Goal: Task Accomplishment & Management: Complete application form

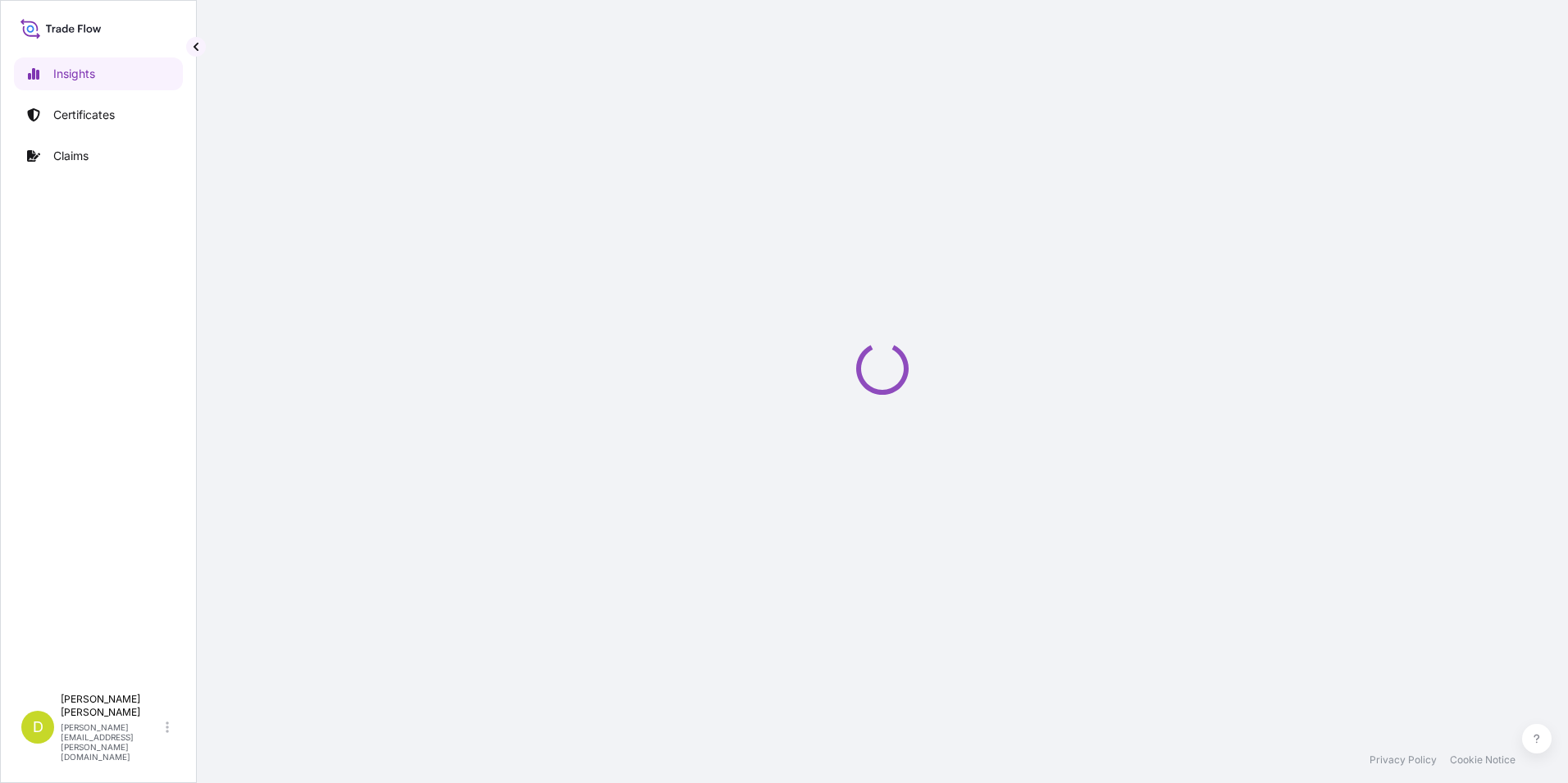
select select "2025"
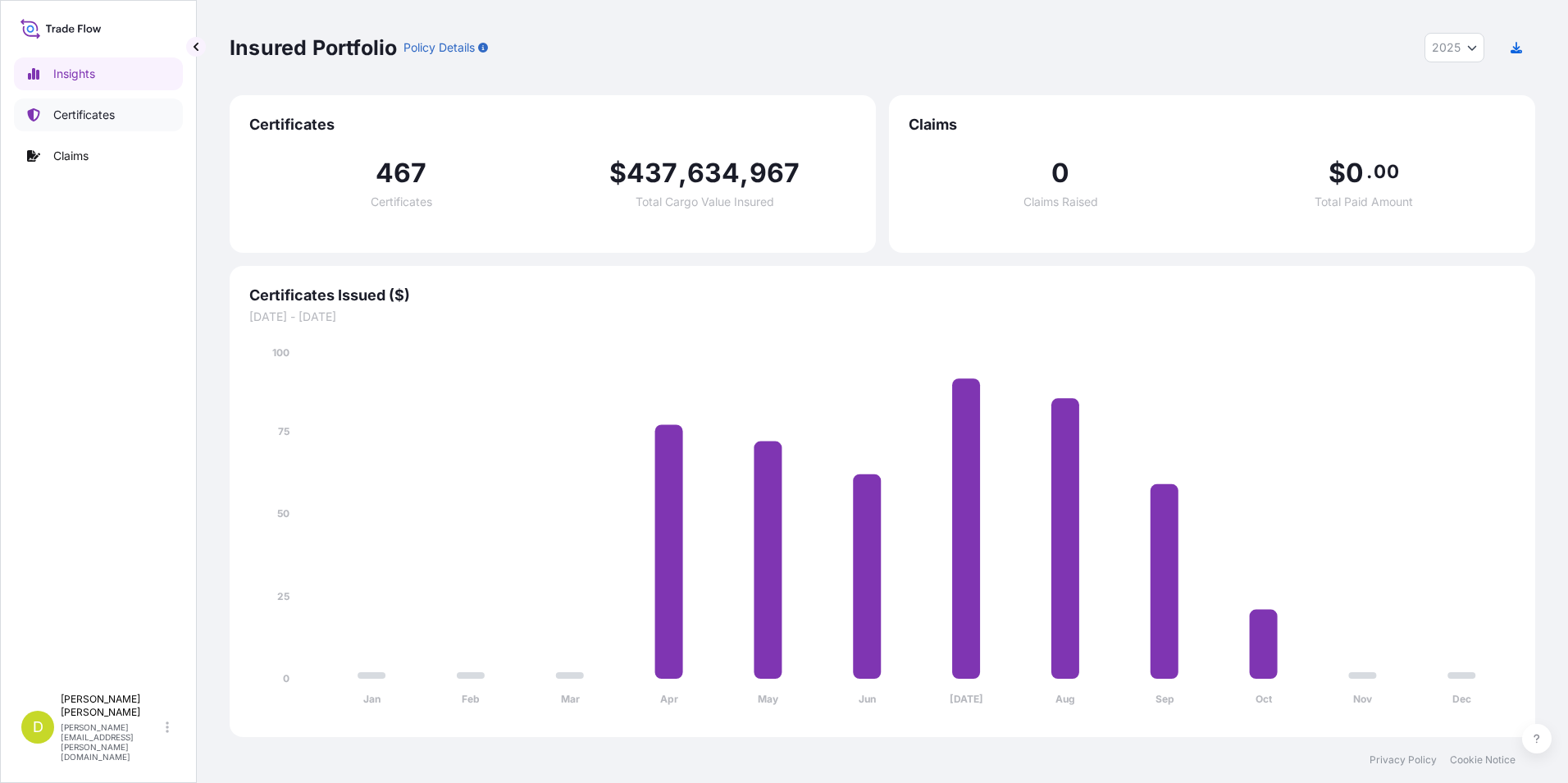
click at [110, 115] on p "Certificates" at bounding box center [84, 114] width 61 height 17
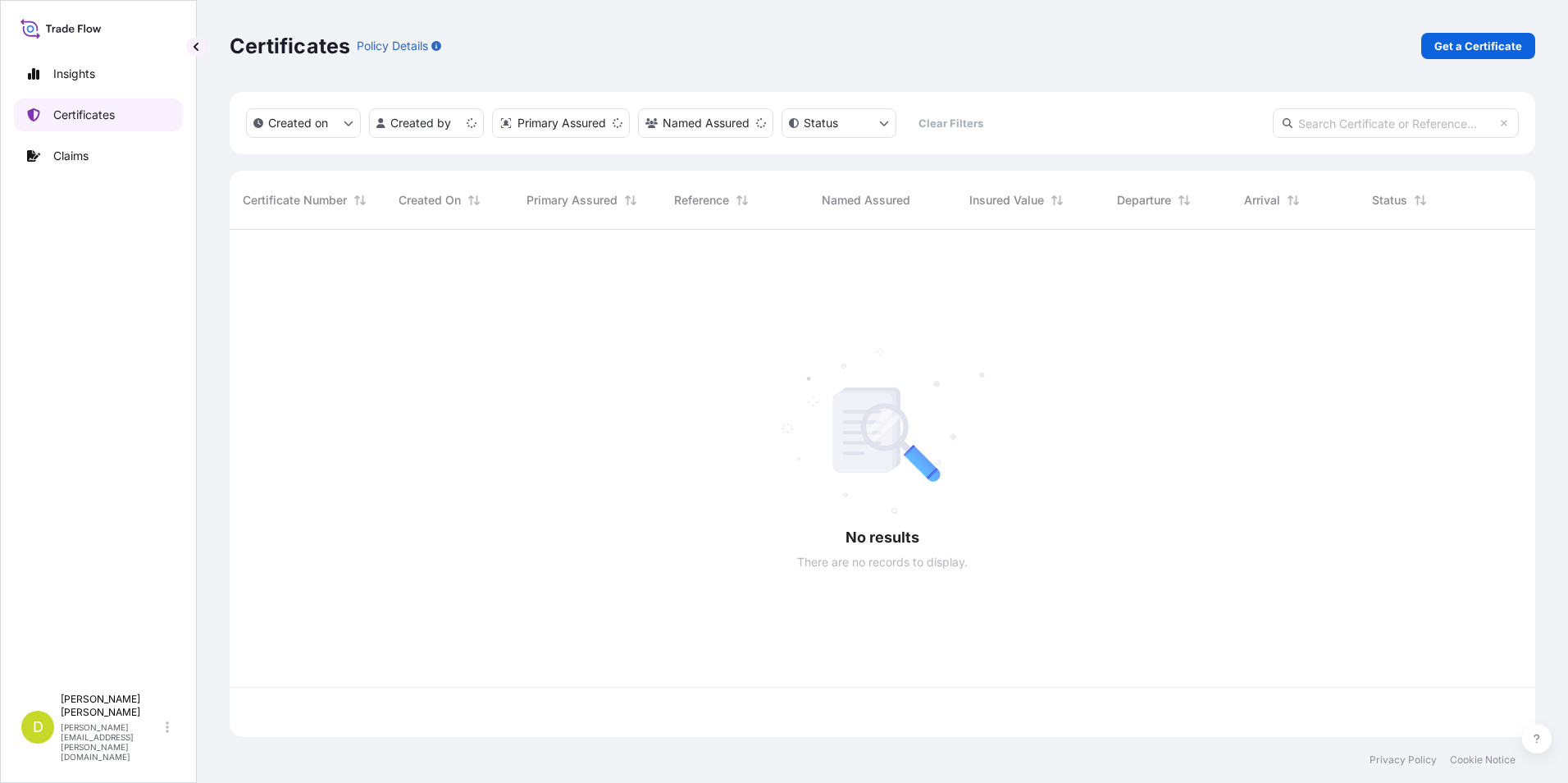
scroll to position [504, 1293]
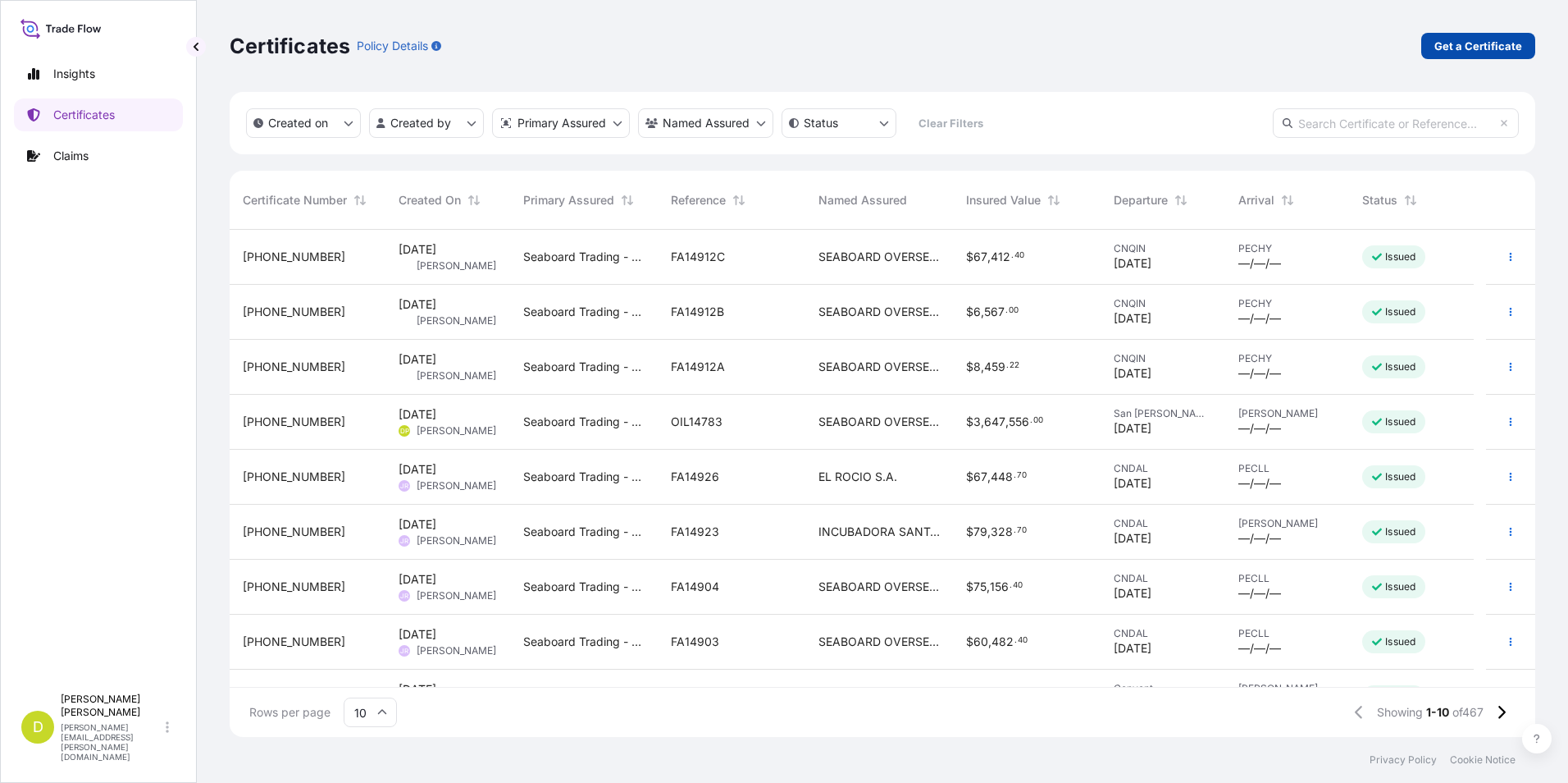
click at [1448, 49] on p "Get a Certificate" at bounding box center [1477, 46] width 88 height 17
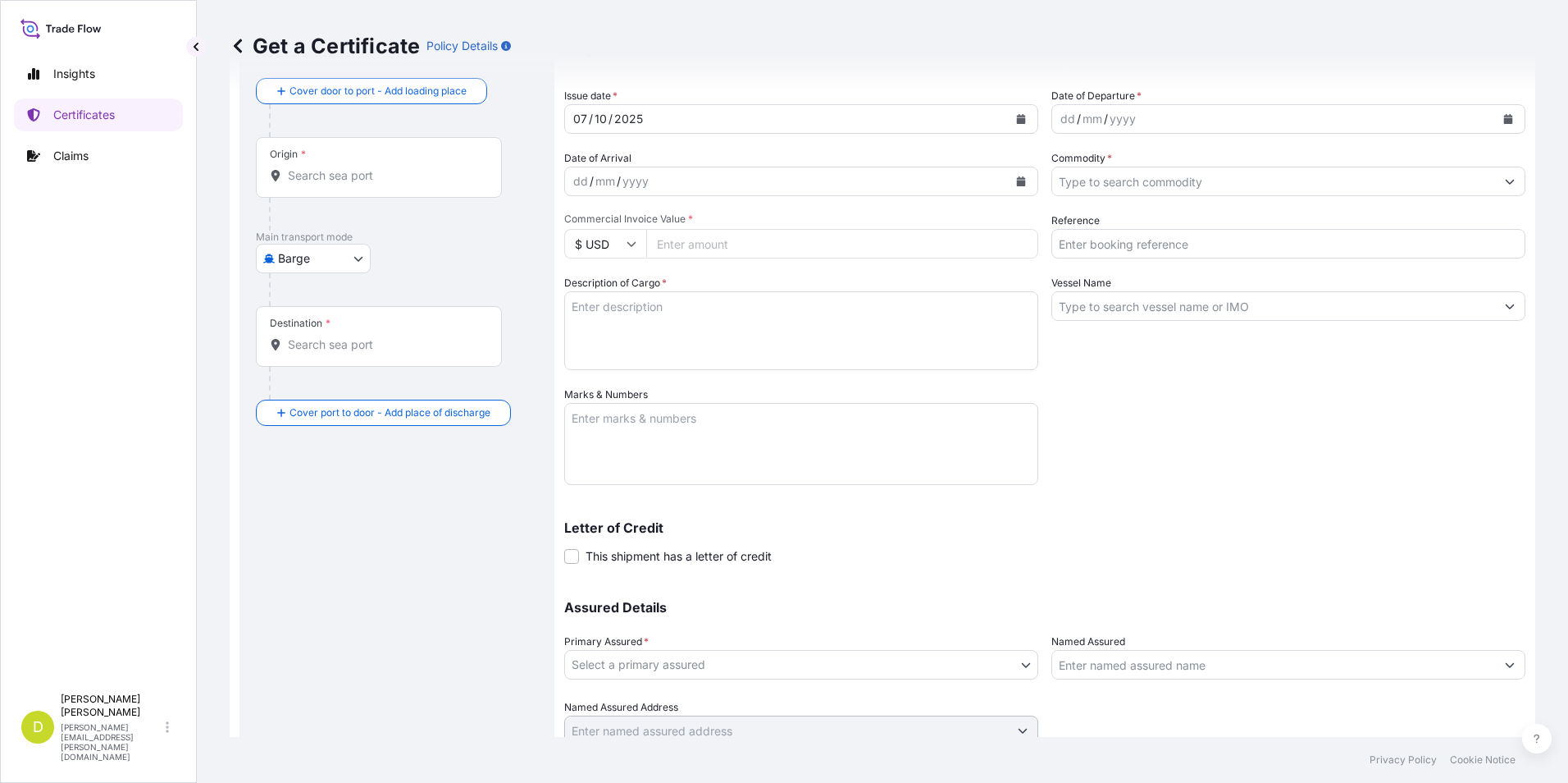
scroll to position [79, 0]
click at [347, 250] on body "Insights Certificates Claims D Dalia Peralta dalia.peralta@seaboard.bm Get a Ce…" at bounding box center [784, 391] width 1568 height 783
click at [326, 381] on span "Ocean Vessel" at bounding box center [323, 387] width 73 height 17
select select "Ocean Vessel"
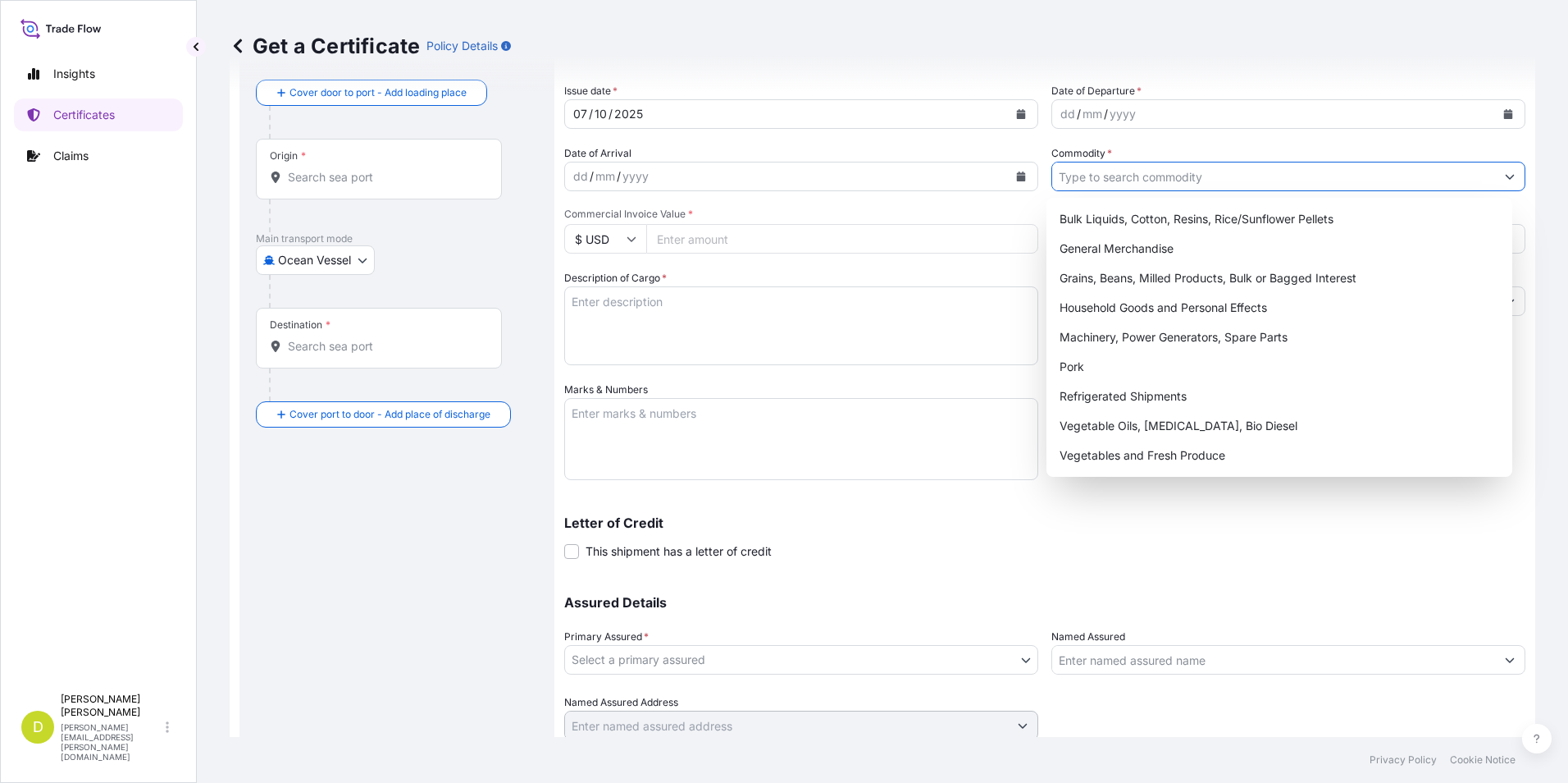
click at [1235, 174] on input "Commodity *" at bounding box center [1273, 176] width 442 height 29
click at [1190, 280] on div "Grains, Beans, Milled Products, Bulk or Bagged Interest" at bounding box center [1279, 278] width 453 height 29
type input "Grains, Beans, Milled Products, Bulk or Bagged Interest"
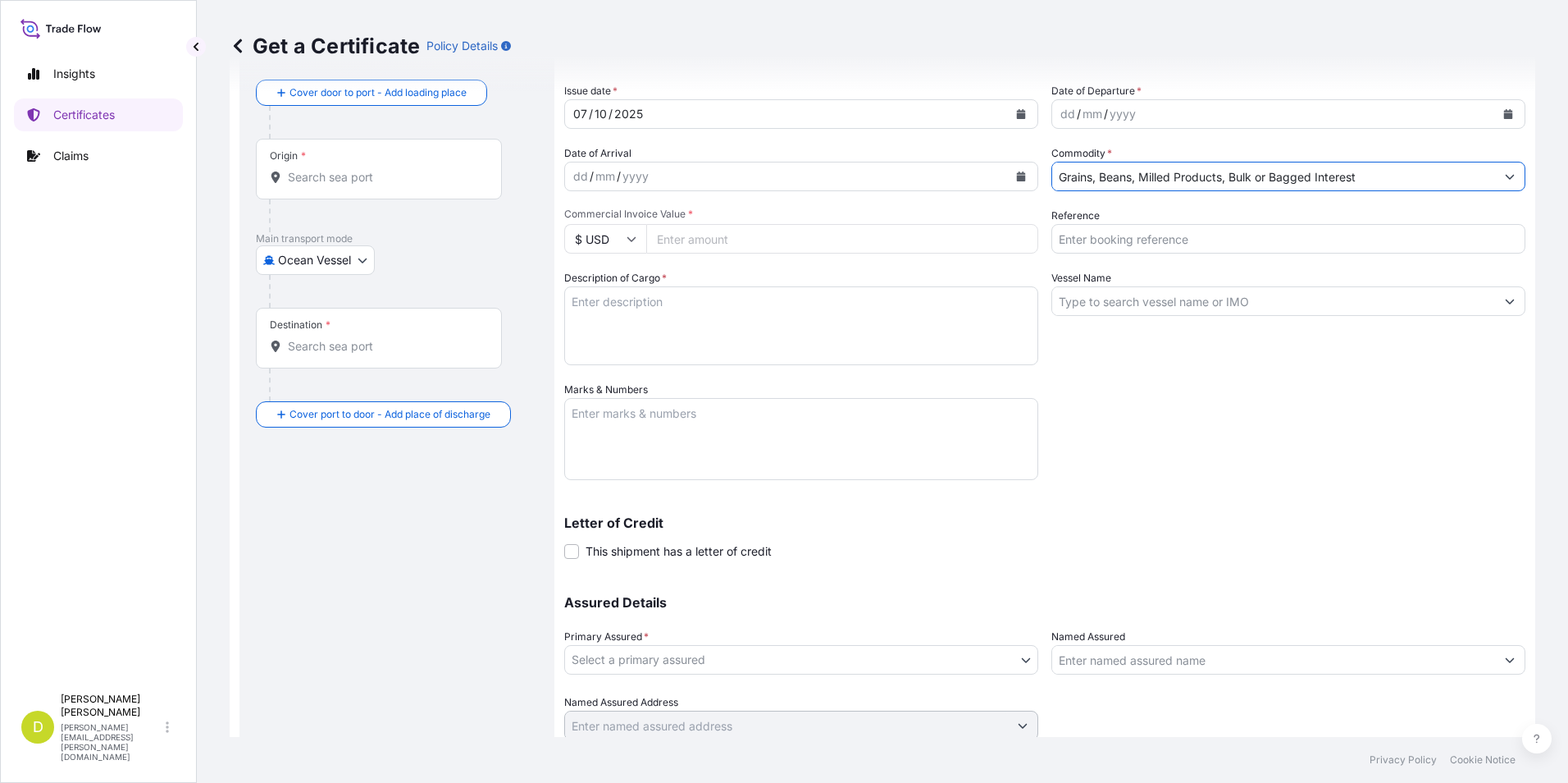
click at [1197, 176] on input "Grains, Beans, Milled Products, Bulk or Bagged Interest" at bounding box center [1273, 176] width 442 height 29
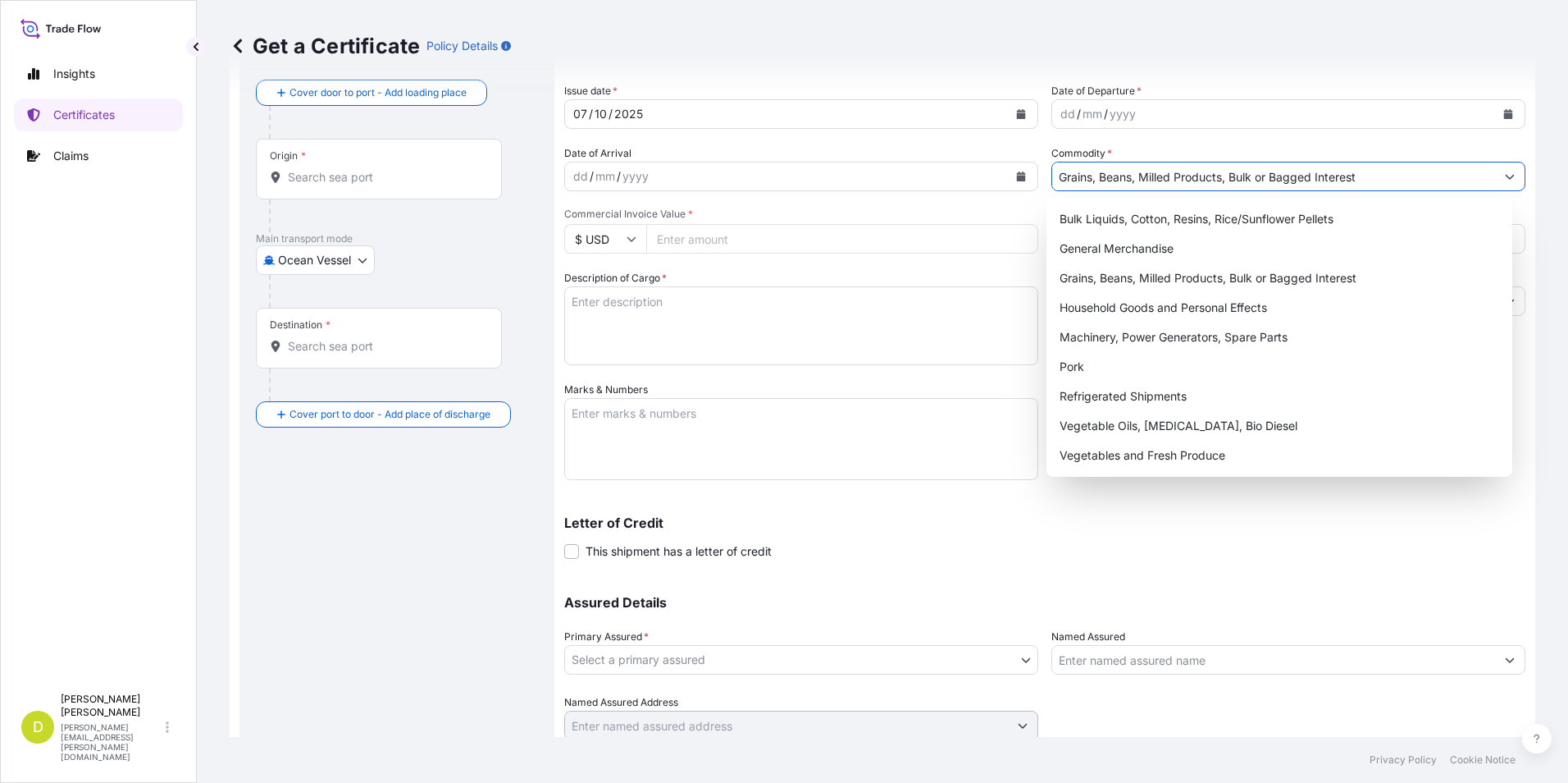
click at [1505, 174] on icon "Show suggestions" at bounding box center [1510, 176] width 10 height 10
click at [94, 99] on link "Certificates" at bounding box center [97, 115] width 169 height 33
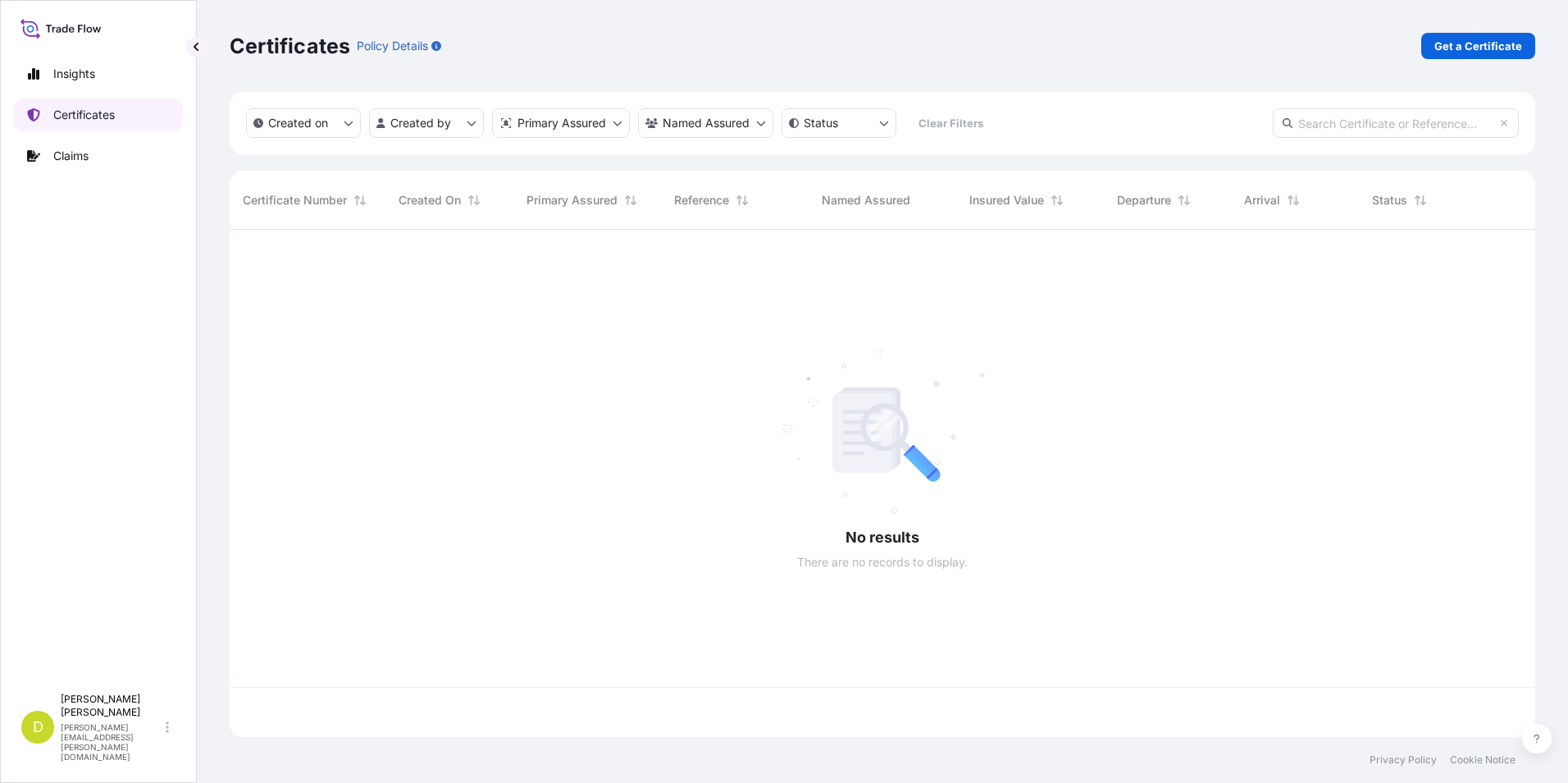
scroll to position [504, 1293]
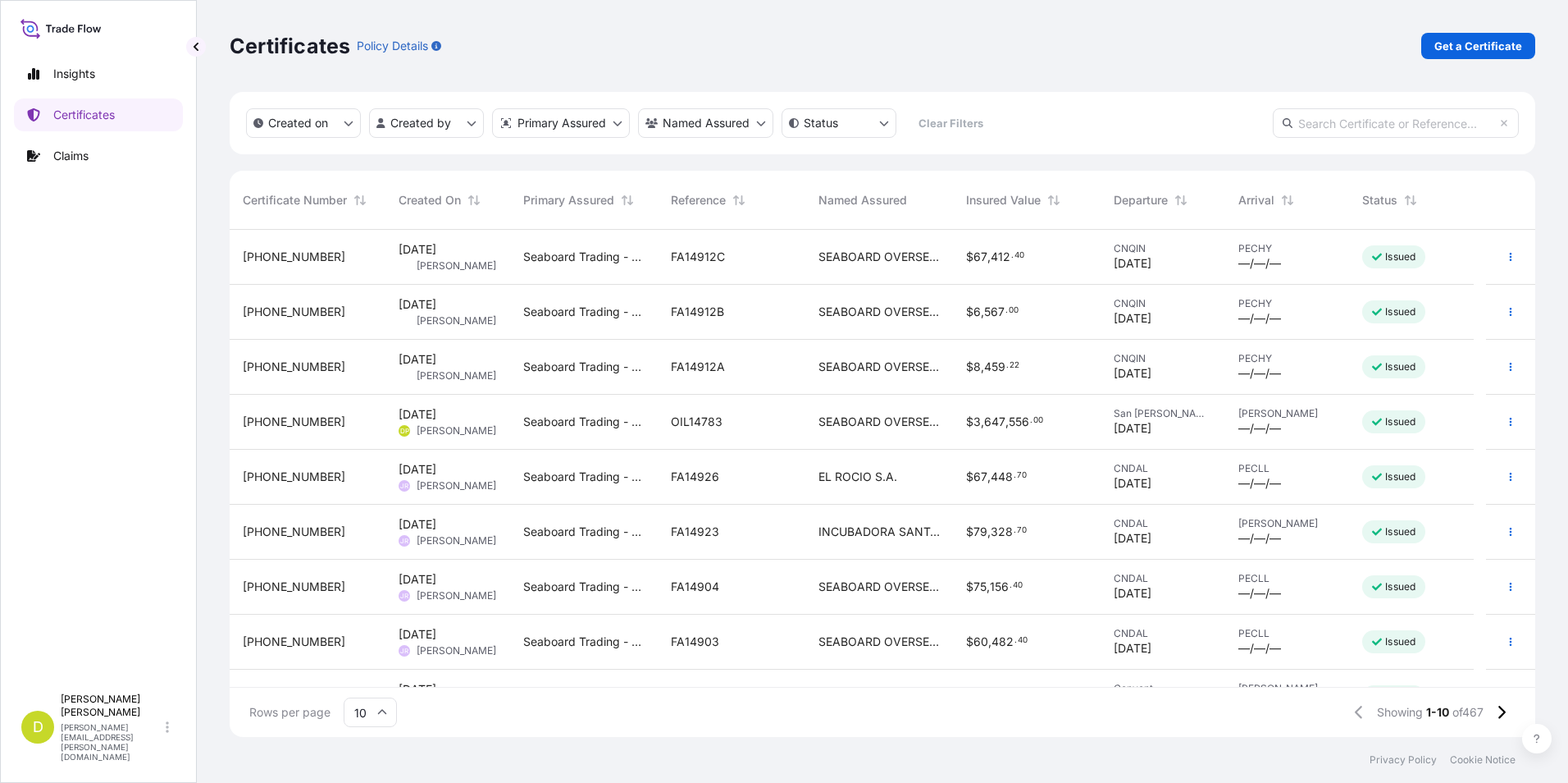
click at [1434, 45] on link "Get a Certificate" at bounding box center [1477, 46] width 114 height 26
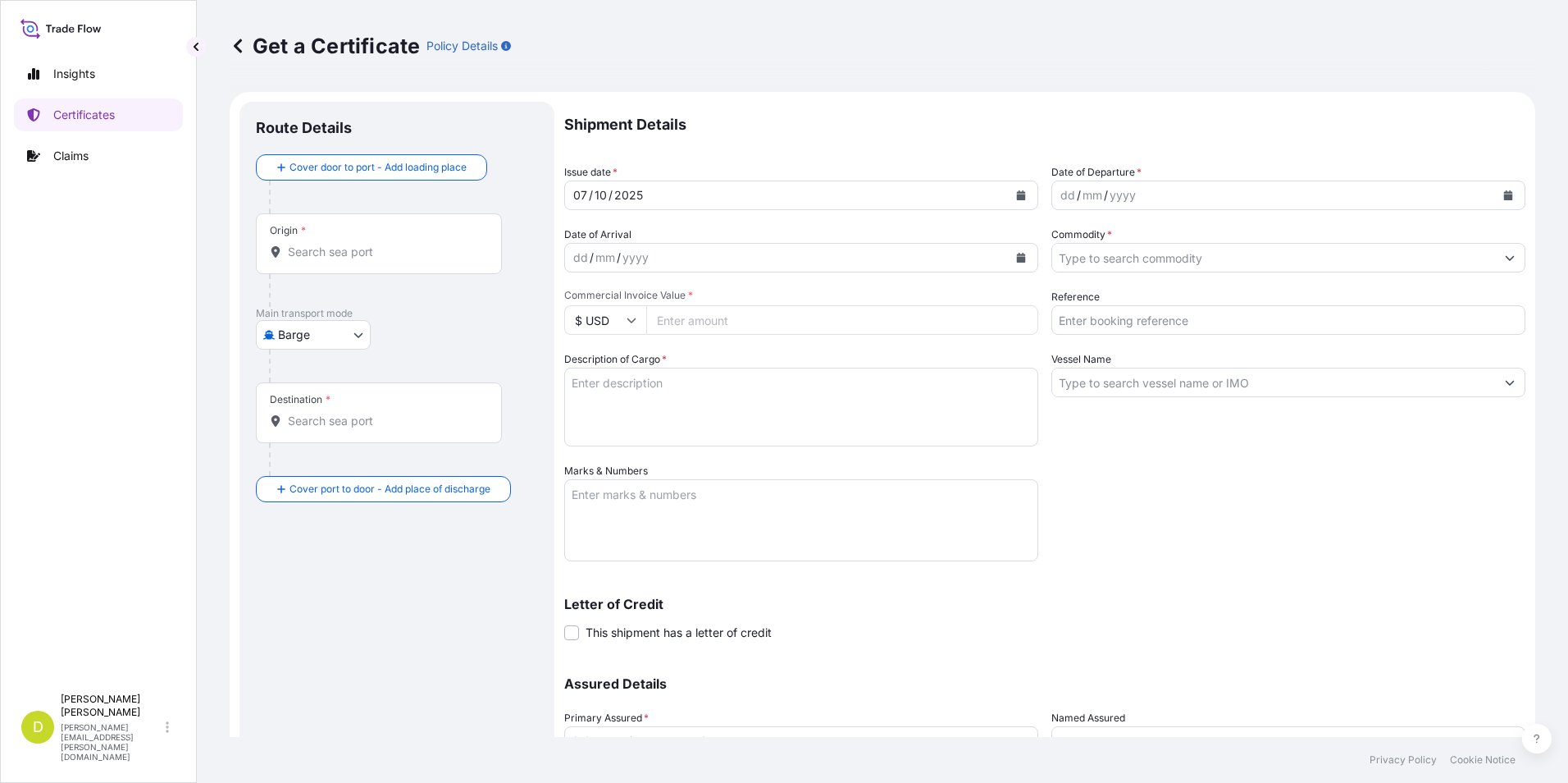
click at [322, 333] on body "Insights Certificates Claims D Dalia Peralta dalia.peralta@seaboard.bm Get a Ce…" at bounding box center [784, 391] width 1568 height 783
click at [327, 461] on span "Ocean Vessel" at bounding box center [323, 465] width 73 height 17
select select "Ocean Vessel"
click at [366, 583] on div "Route Details Reset Route Details Cover door to port - Add loading place Place …" at bounding box center [396, 484] width 282 height 732
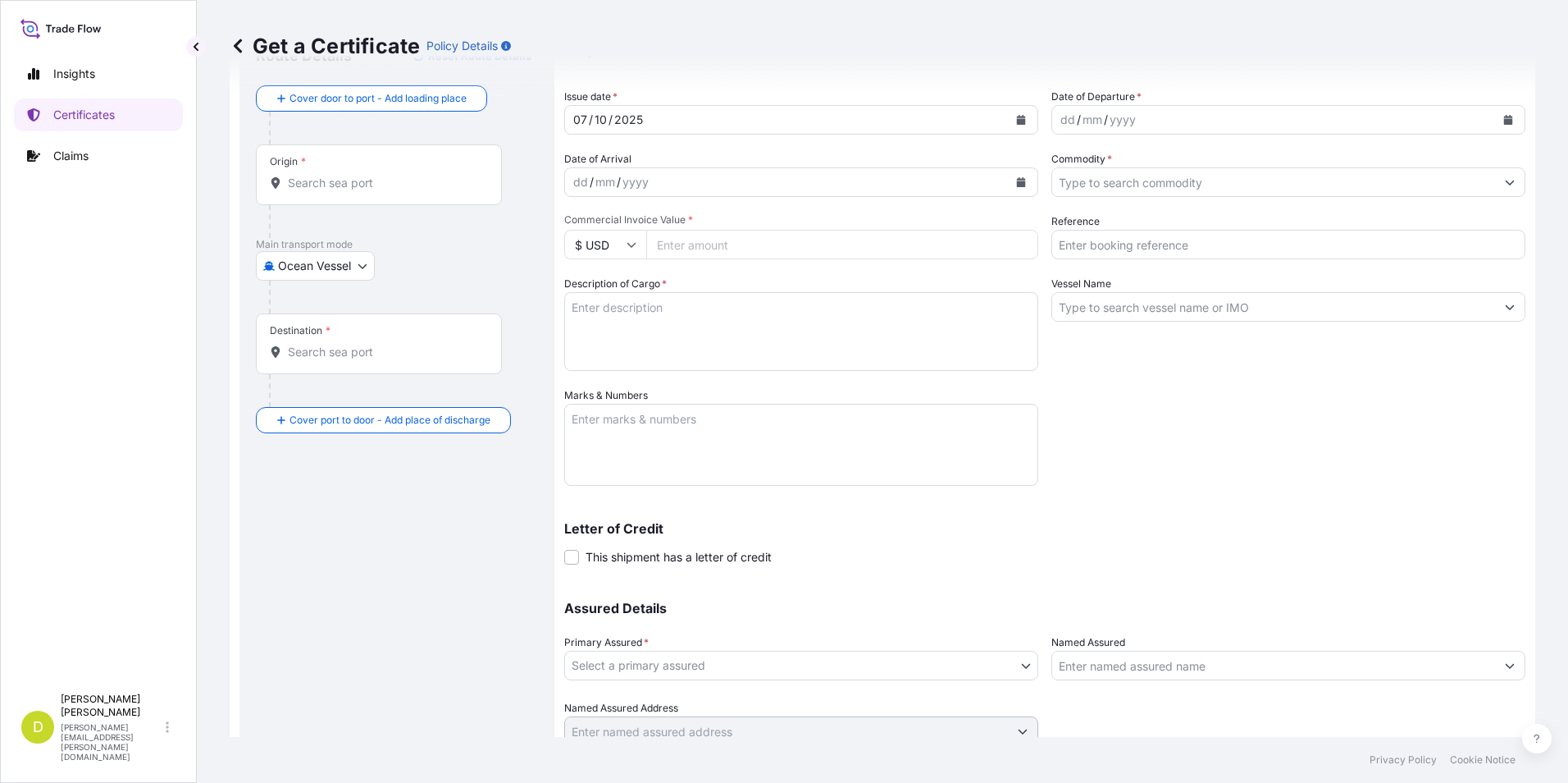
scroll to position [81, 0]
